Goal: Information Seeking & Learning: Learn about a topic

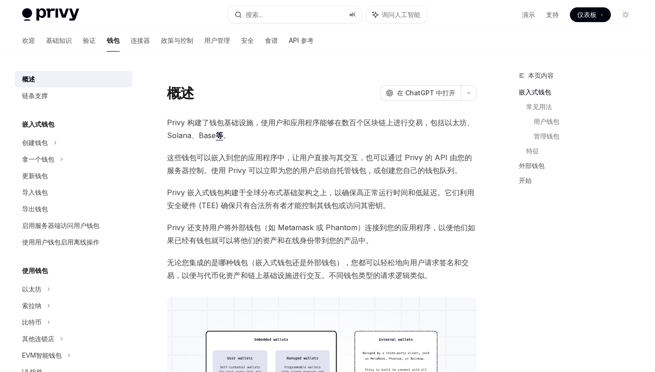
scroll to position [0, 0]
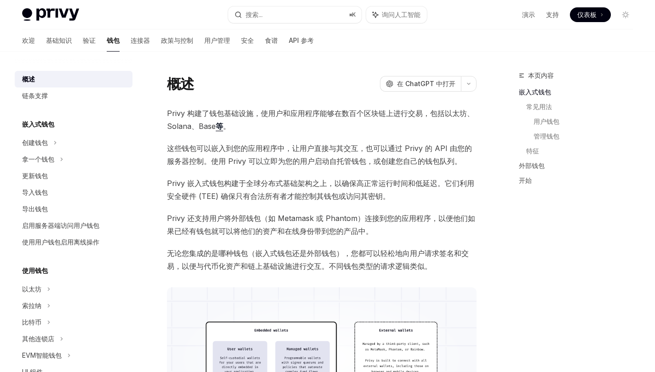
scroll to position [10, 0]
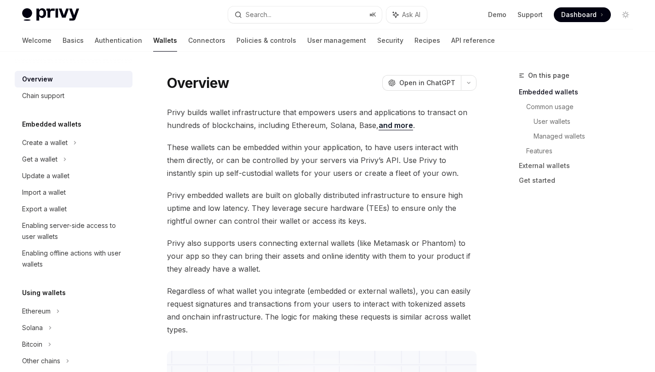
click at [340, 220] on span "Privy embedded wallets are built on globally distributed infrastructure to ensu…" at bounding box center [322, 208] width 310 height 39
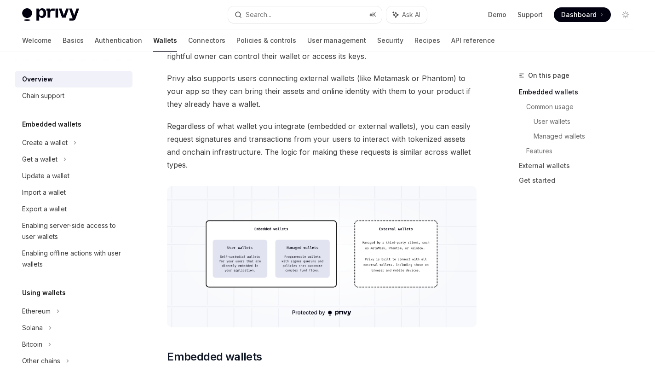
scroll to position [174, 0]
click at [333, 245] on img at bounding box center [322, 257] width 310 height 141
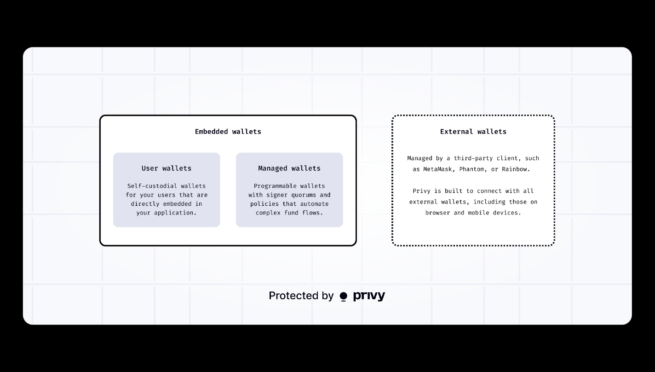
click at [415, 65] on img at bounding box center [327, 186] width 609 height 278
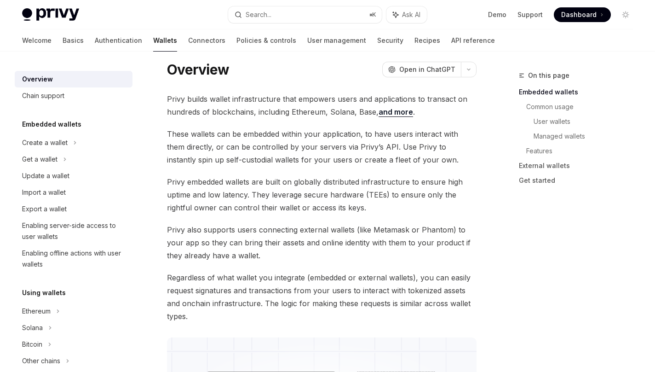
scroll to position [54, 0]
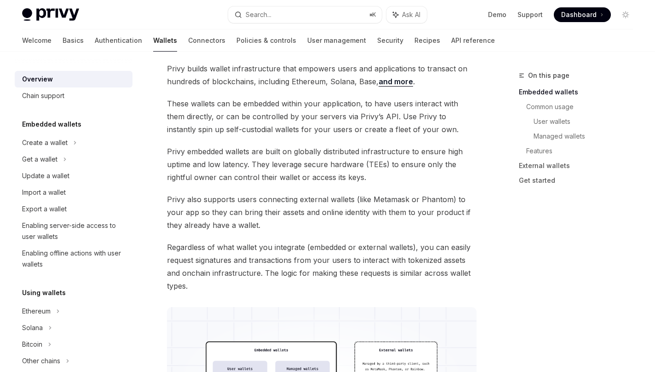
copy span "external wallets"
drag, startPoint x: 298, startPoint y: 199, endPoint x: 353, endPoint y: 199, distance: 55.2
click at [353, 199] on span "Privy also supports users connecting external wallets (like Metamask or Phantom…" at bounding box center [322, 212] width 310 height 39
click at [336, 197] on span "Privy also supports users connecting external wallets (like Metamask or Phantom…" at bounding box center [322, 212] width 310 height 39
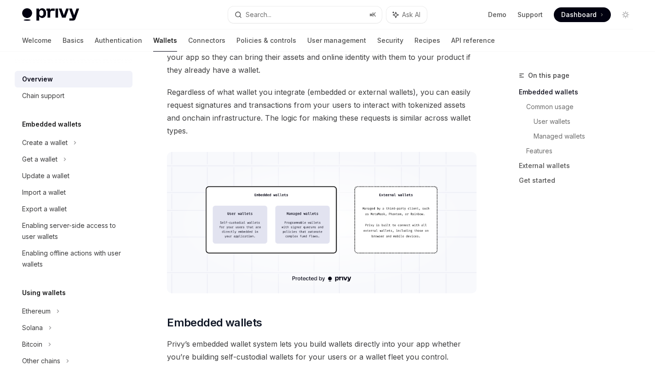
scroll to position [264, 0]
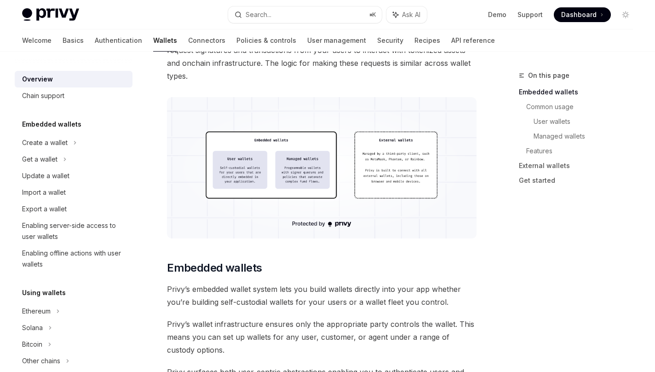
click at [322, 178] on img at bounding box center [322, 167] width 310 height 141
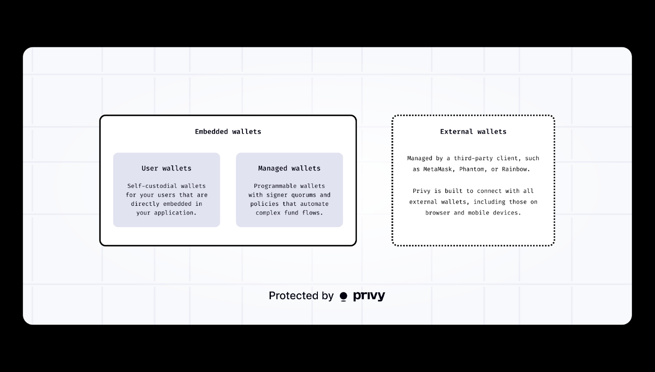
click at [454, 33] on div at bounding box center [327, 186] width 655 height 372
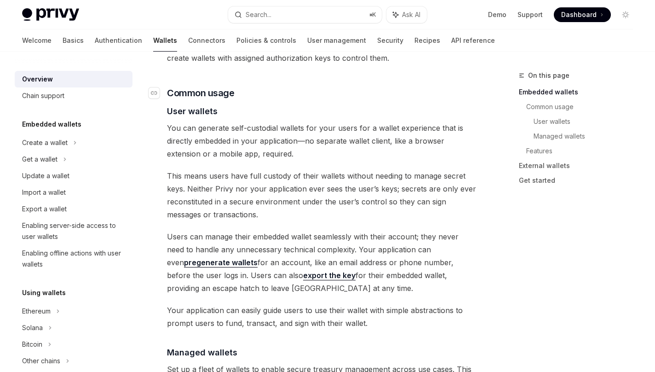
scroll to position [604, 0]
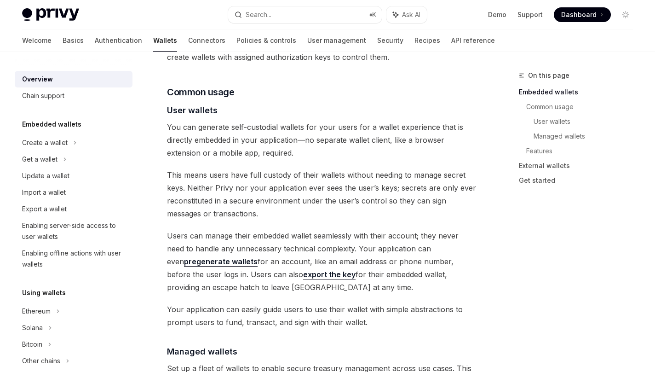
drag, startPoint x: 168, startPoint y: 127, endPoint x: 266, endPoint y: 209, distance: 128.4
click at [266, 209] on div "Privy builds wallet infrastructure that empowers users and applications to tran…" at bounding box center [322, 355] width 310 height 1686
click at [453, 258] on span "Users can manage their embedded wallet seamlessly with their account; they neve…" at bounding box center [322, 261] width 310 height 64
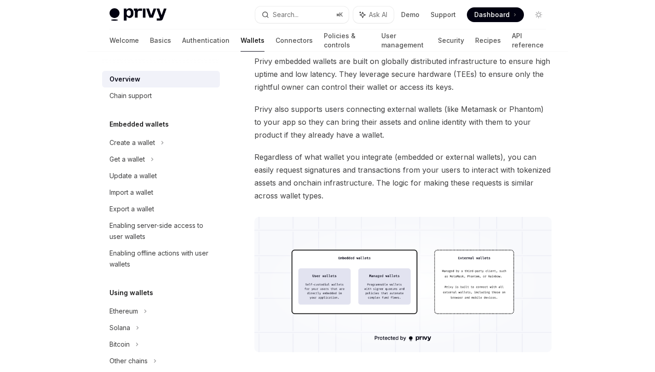
scroll to position [0, 0]
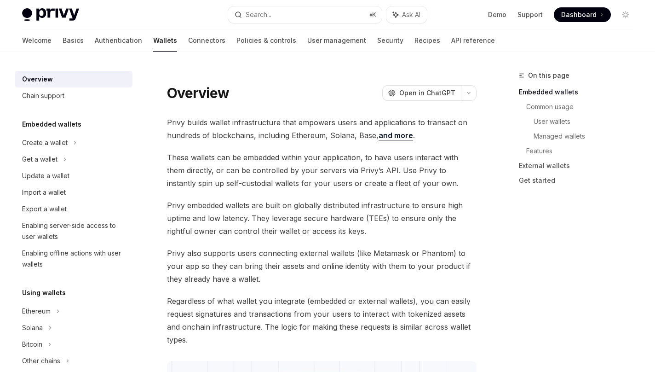
type textarea "*"
